Goal: Information Seeking & Learning: Learn about a topic

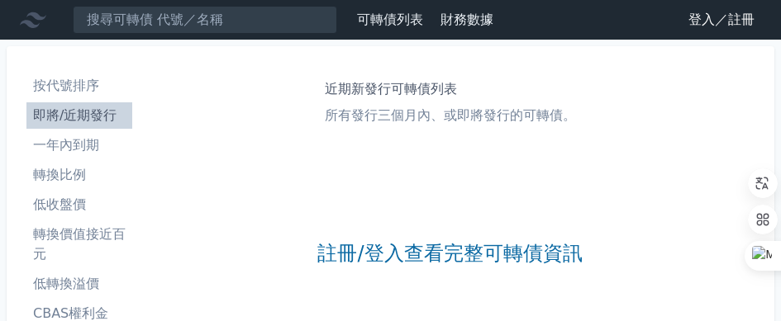
click at [717, 16] on link "登入／註冊" at bounding box center [721, 20] width 93 height 26
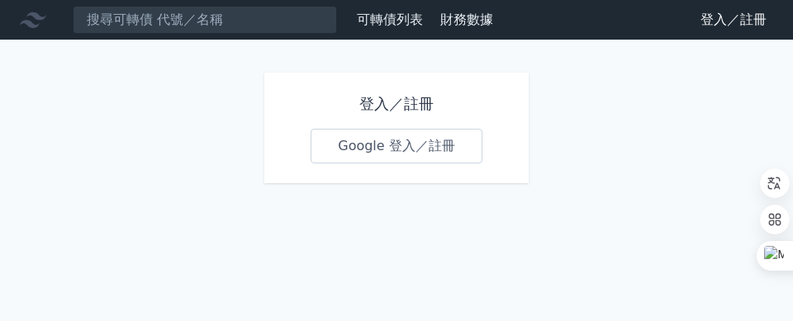
click at [432, 142] on link "Google 登入／註冊" at bounding box center [397, 146] width 172 height 35
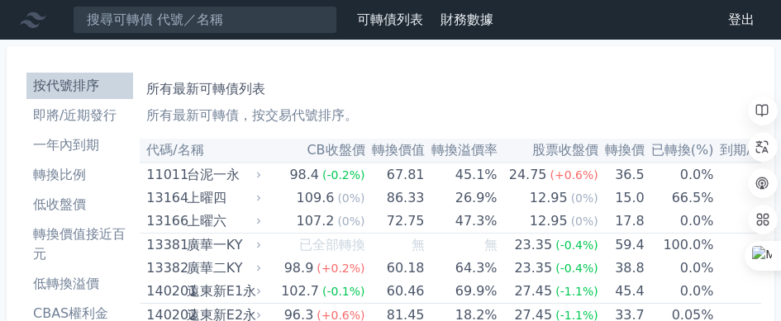
click at [80, 122] on li "即將/近期發行" at bounding box center [79, 116] width 107 height 20
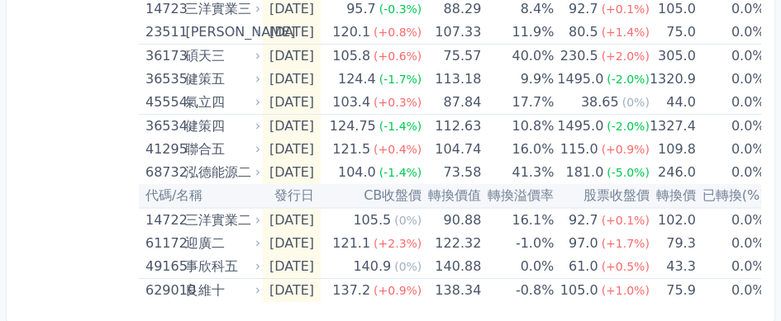
scroll to position [889, 0]
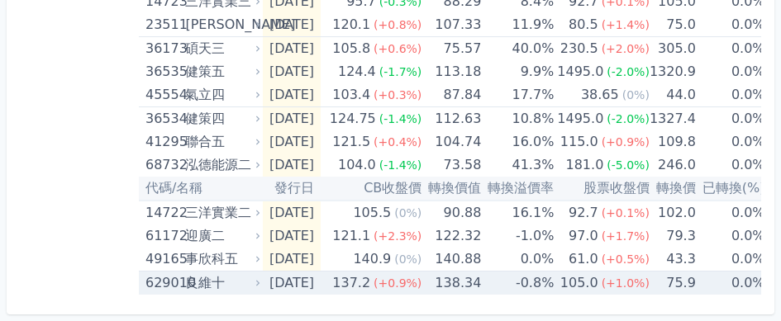
click at [597, 274] on div "105.0" at bounding box center [579, 283] width 45 height 23
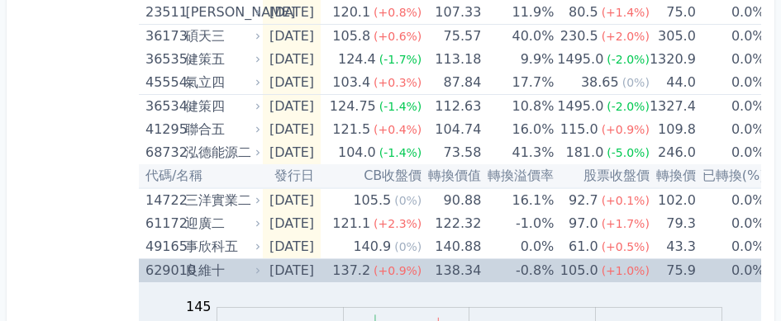
click at [597, 274] on div "105.0" at bounding box center [579, 270] width 45 height 23
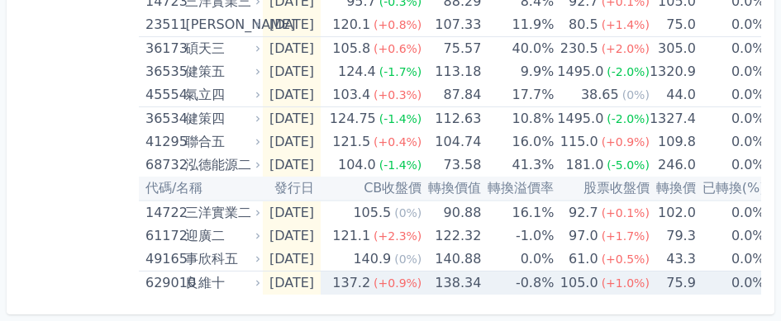
click at [598, 272] on div "105.0" at bounding box center [579, 283] width 45 height 23
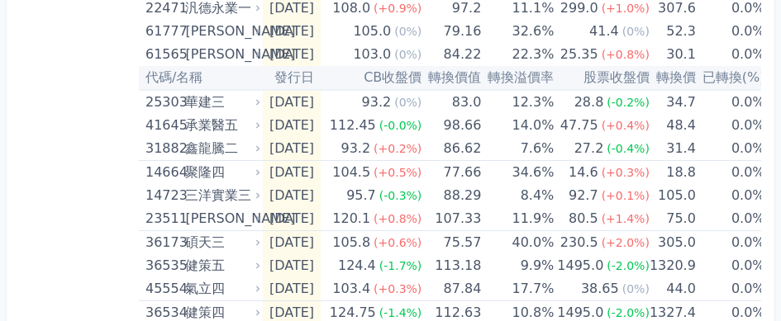
scroll to position [683, 0]
